Goal: Task Accomplishment & Management: Use online tool/utility

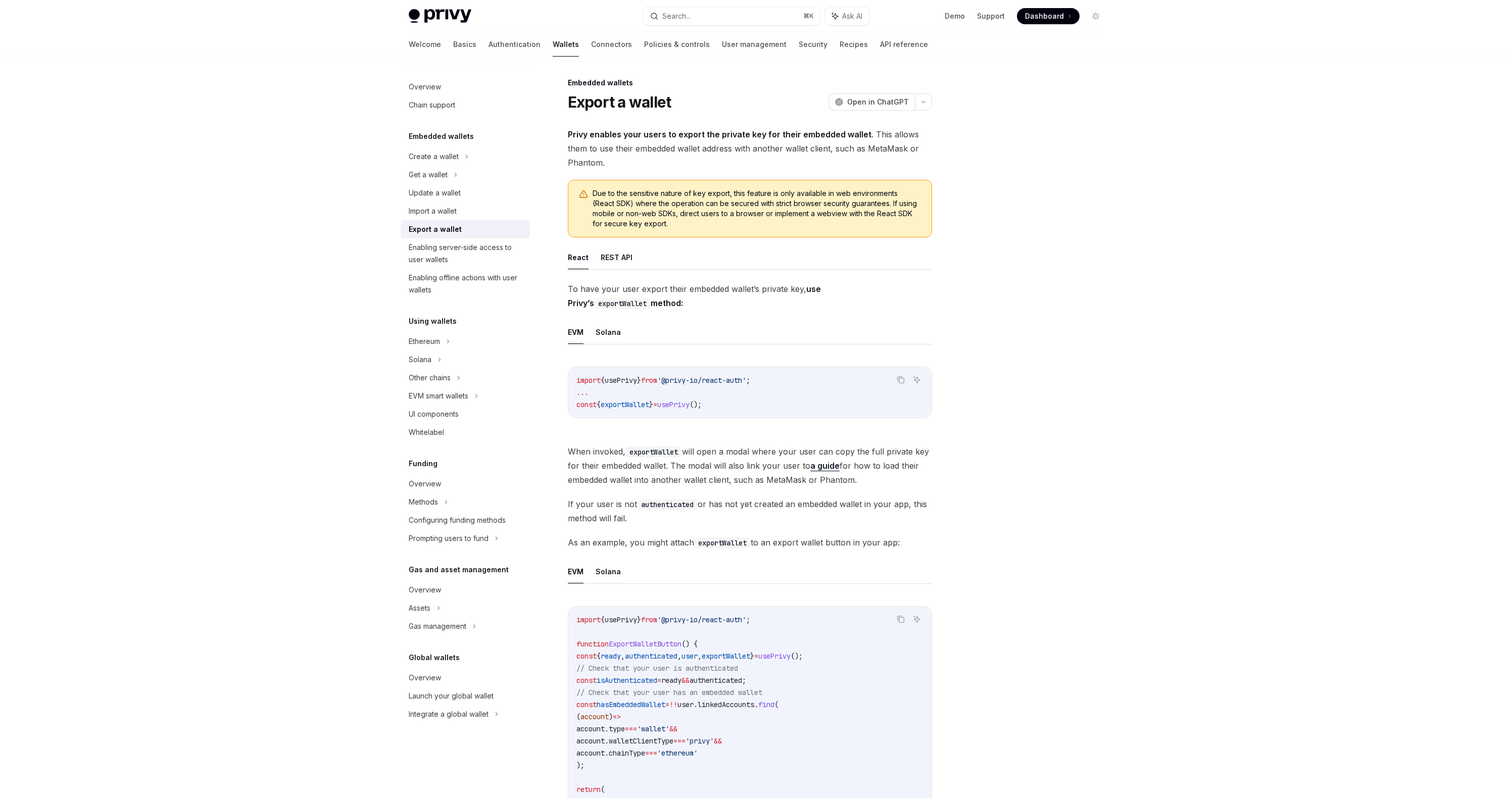
scroll to position [525, 0]
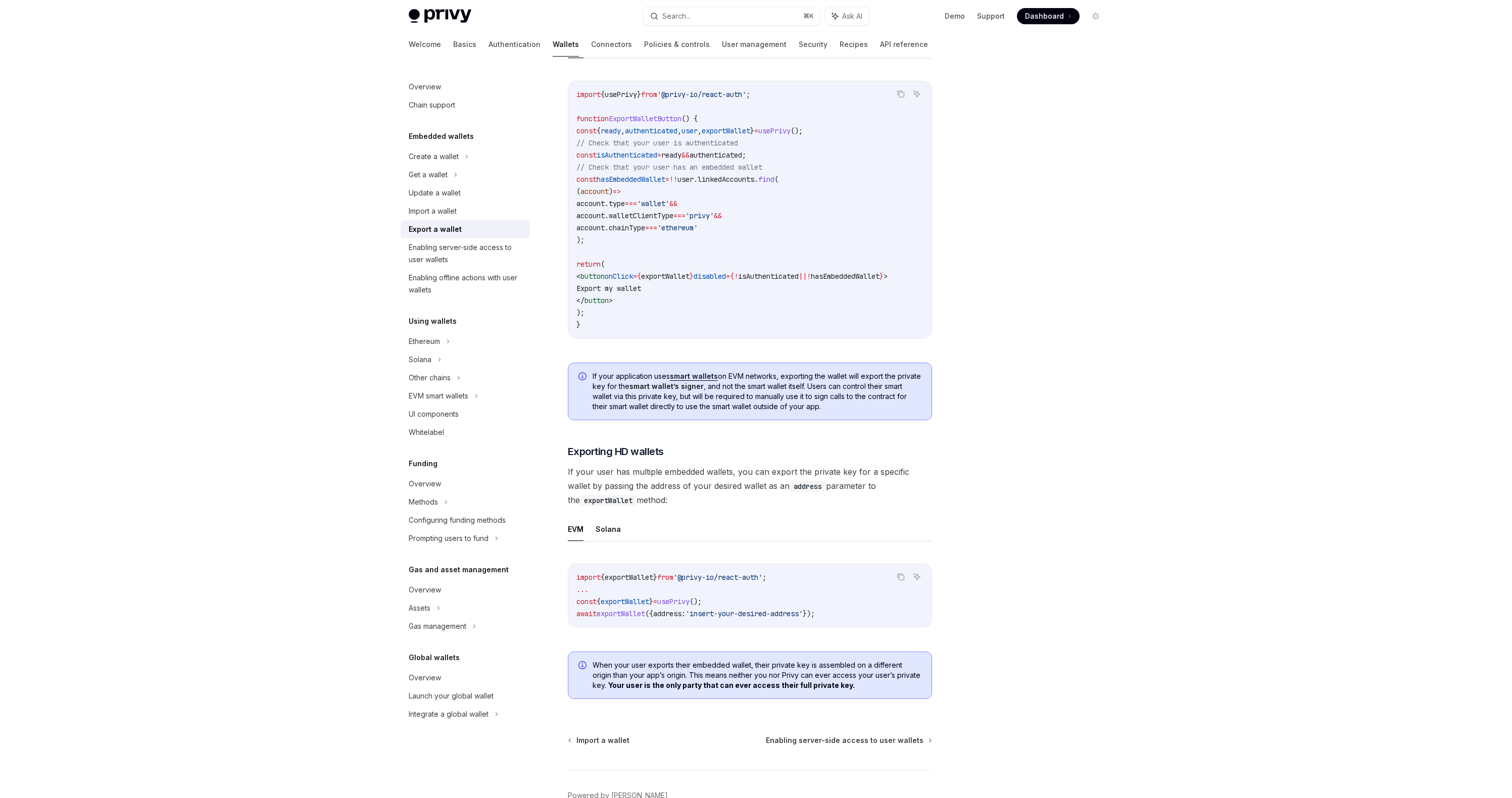
click at [681, 154] on span "ready" at bounding box center [671, 154] width 20 height 9
click at [622, 153] on span "isAuthenticated" at bounding box center [626, 154] width 60 height 9
click at [629, 176] on span "hasEmbeddedWallet" at bounding box center [630, 179] width 69 height 9
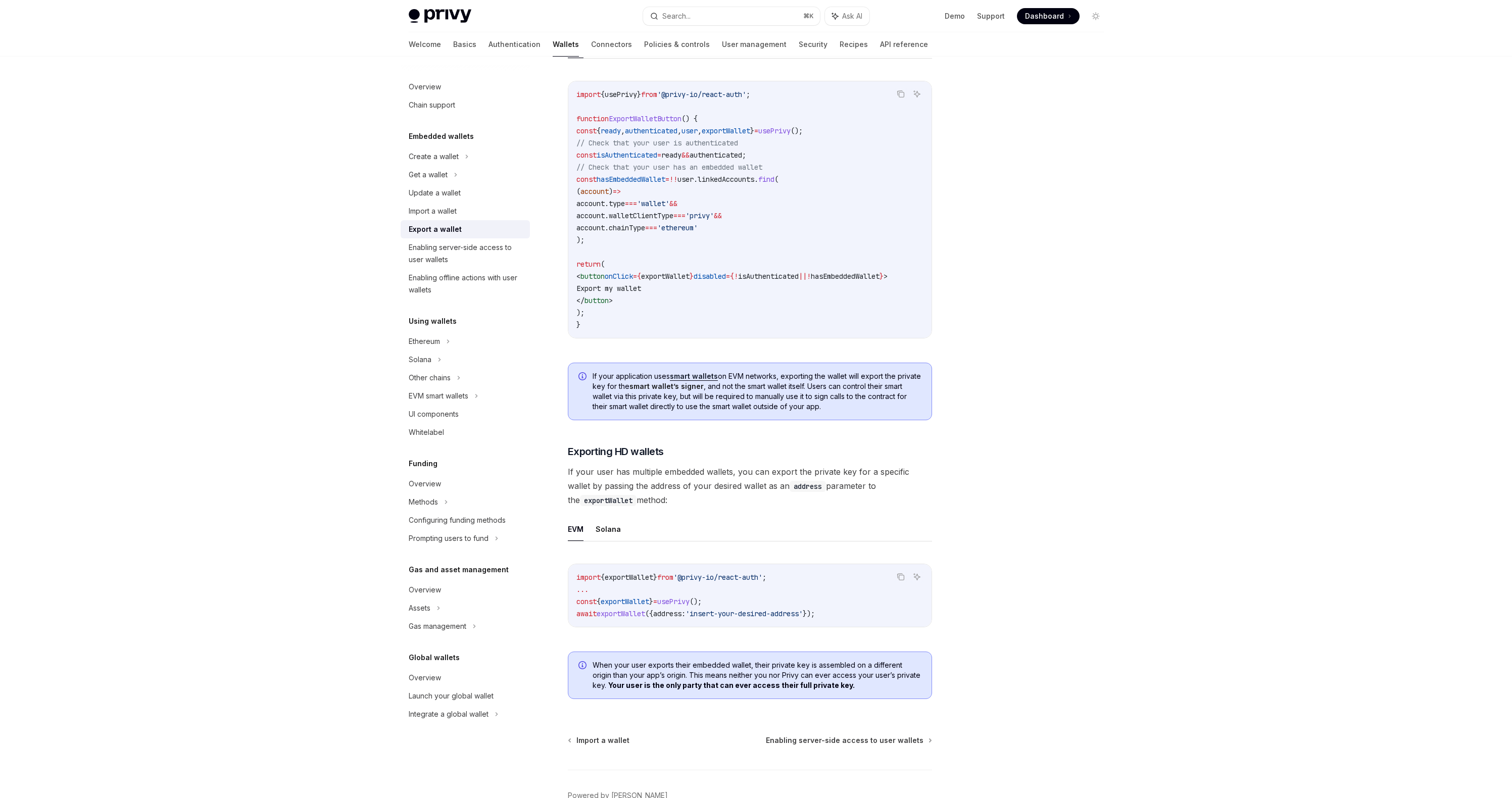
click at [629, 121] on span "ExportWalletButton" at bounding box center [645, 119] width 73 height 9
click at [674, 208] on code "import { usePrivy } from '@privy-io/react-auth' ; function ExportWalletButton (…" at bounding box center [750, 209] width 347 height 242
click at [901, 93] on icon "Copy the contents from the code block" at bounding box center [901, 94] width 8 height 8
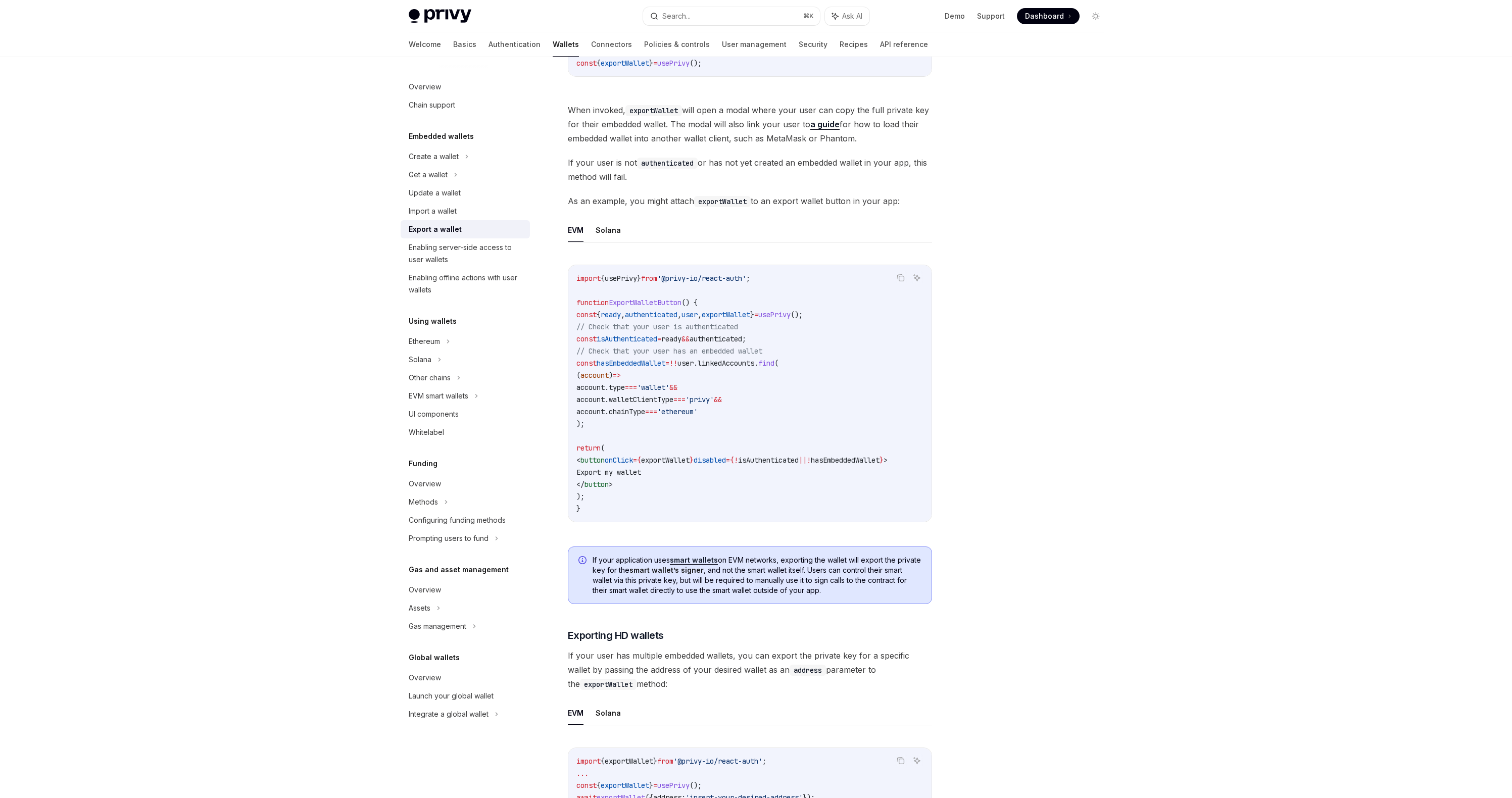
scroll to position [339, 0]
click at [899, 279] on icon "Copy the contents from the code block" at bounding box center [901, 282] width 5 height 5
